Goal: Task Accomplishment & Management: Complete application form

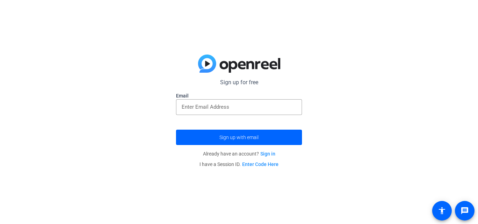
click at [207, 107] on input "email" at bounding box center [239, 107] width 115 height 8
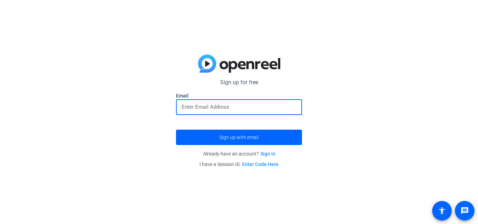
click at [241, 108] on input "email" at bounding box center [239, 107] width 115 height 8
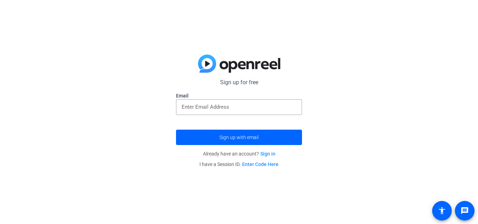
click at [202, 106] on input "email" at bounding box center [239, 107] width 115 height 8
click at [143, 33] on div "Sign up for free Email Sign up with email Already have an account? Sign in I ha…" at bounding box center [239, 112] width 478 height 224
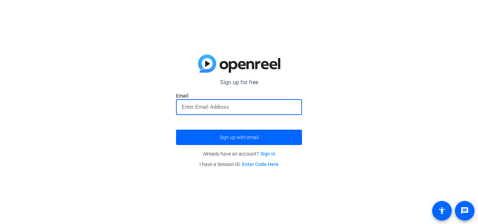
click at [198, 110] on input "email" at bounding box center [239, 107] width 115 height 8
click at [250, 118] on div at bounding box center [239, 119] width 126 height 8
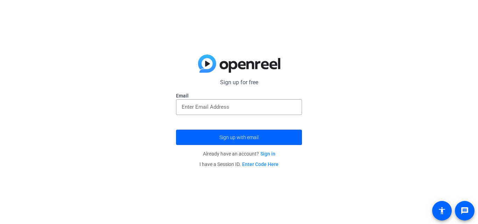
click at [249, 112] on div at bounding box center [239, 107] width 115 height 16
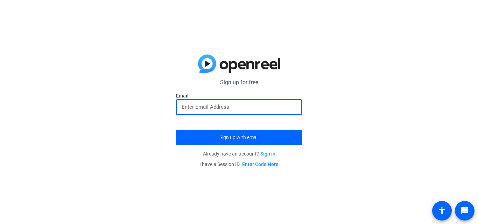
click at [231, 105] on input "email" at bounding box center [239, 107] width 115 height 8
type input "t"
click at [217, 104] on input "email" at bounding box center [239, 107] width 115 height 8
click at [217, 107] on input "email" at bounding box center [239, 107] width 115 height 8
type input "[EMAIL_ADDRESS][DOMAIN_NAME]"
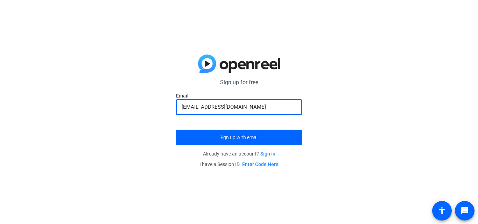
click at [197, 143] on span "submit" at bounding box center [239, 137] width 126 height 17
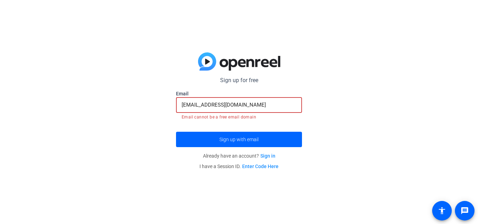
drag, startPoint x: 249, startPoint y: 104, endPoint x: 182, endPoint y: 97, distance: 67.3
click at [182, 97] on div "[EMAIL_ADDRESS][DOMAIN_NAME]" at bounding box center [239, 105] width 115 height 16
click at [271, 154] on link "Sign in" at bounding box center [268, 156] width 15 height 6
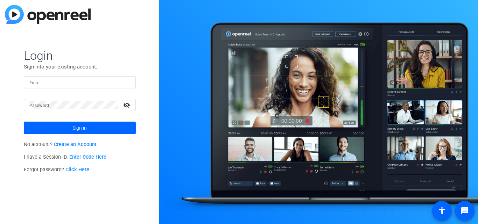
click at [89, 143] on link "Create an Account" at bounding box center [75, 145] width 43 height 6
